Goal: Information Seeking & Learning: Learn about a topic

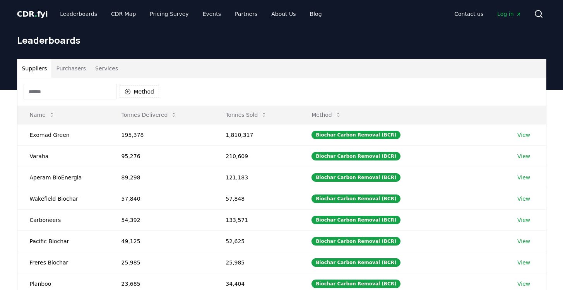
click at [78, 69] on button "Purchasers" at bounding box center [70, 68] width 39 height 19
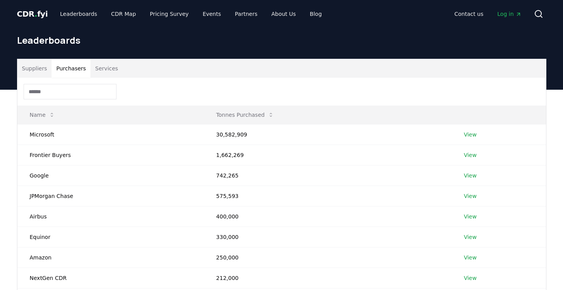
click at [90, 91] on input at bounding box center [70, 91] width 93 height 15
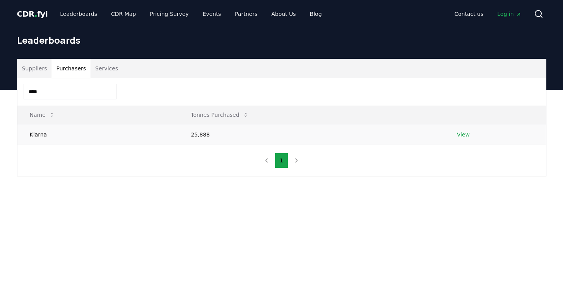
type input "****"
click at [39, 133] on td "Klarna" at bounding box center [97, 134] width 161 height 21
click at [38, 135] on td "Klarna" at bounding box center [97, 134] width 161 height 21
click at [462, 135] on link "View" at bounding box center [463, 135] width 13 height 8
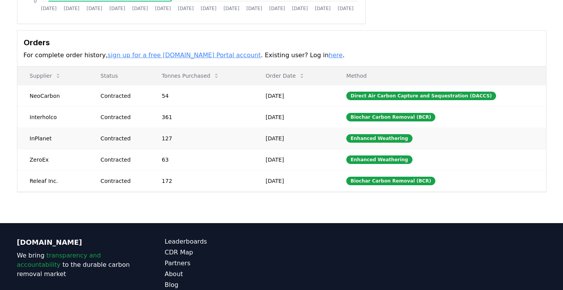
scroll to position [195, 0]
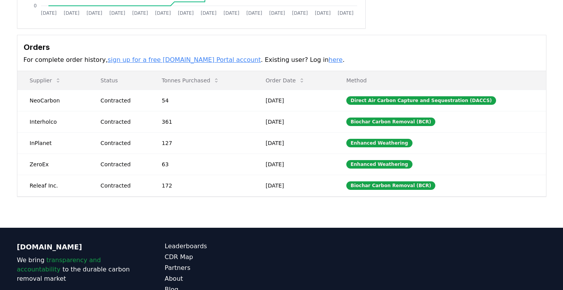
click at [328, 60] on link "here" at bounding box center [335, 59] width 14 height 7
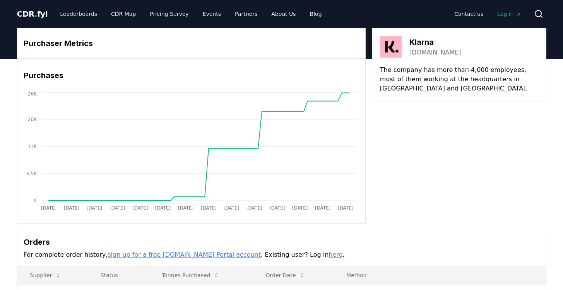
scroll to position [0, 0]
